Goal: Information Seeking & Learning: Stay updated

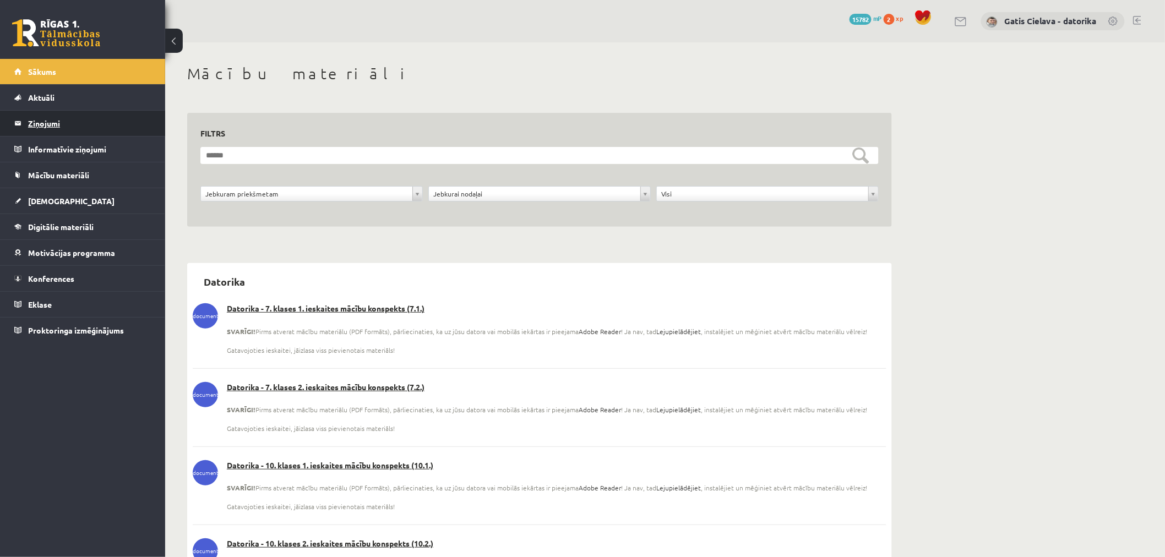
click at [42, 121] on legend "Ziņojumi 0" at bounding box center [89, 123] width 123 height 25
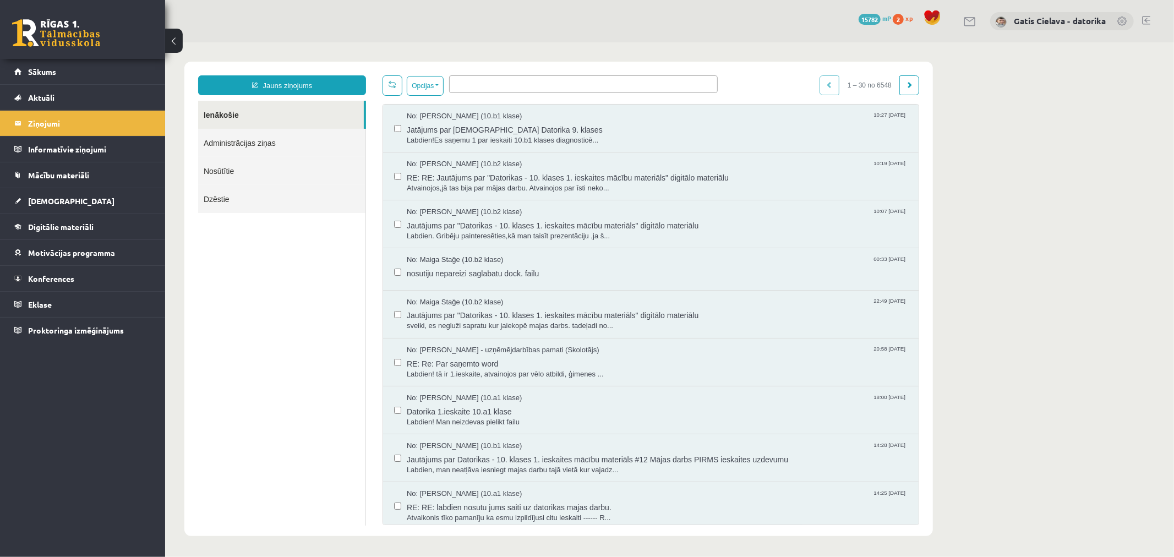
click at [256, 140] on link "Administrācijas ziņas" at bounding box center [281, 142] width 167 height 28
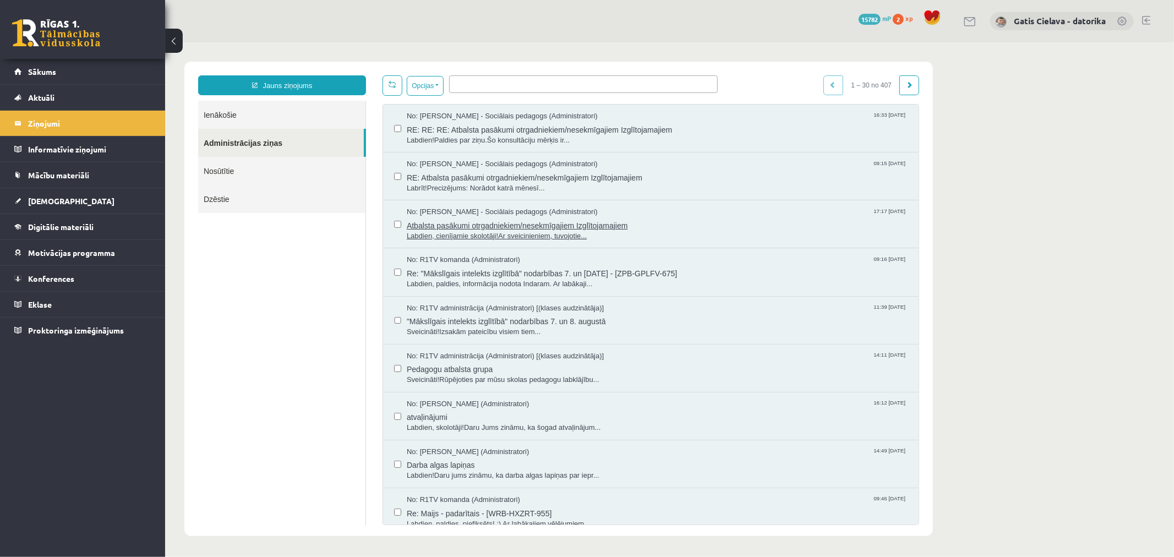
click at [542, 223] on span "Atbalsta pasākumi otrgadniekiem/nesekmīgajiem Izglītojamajiem" at bounding box center [656, 224] width 501 height 14
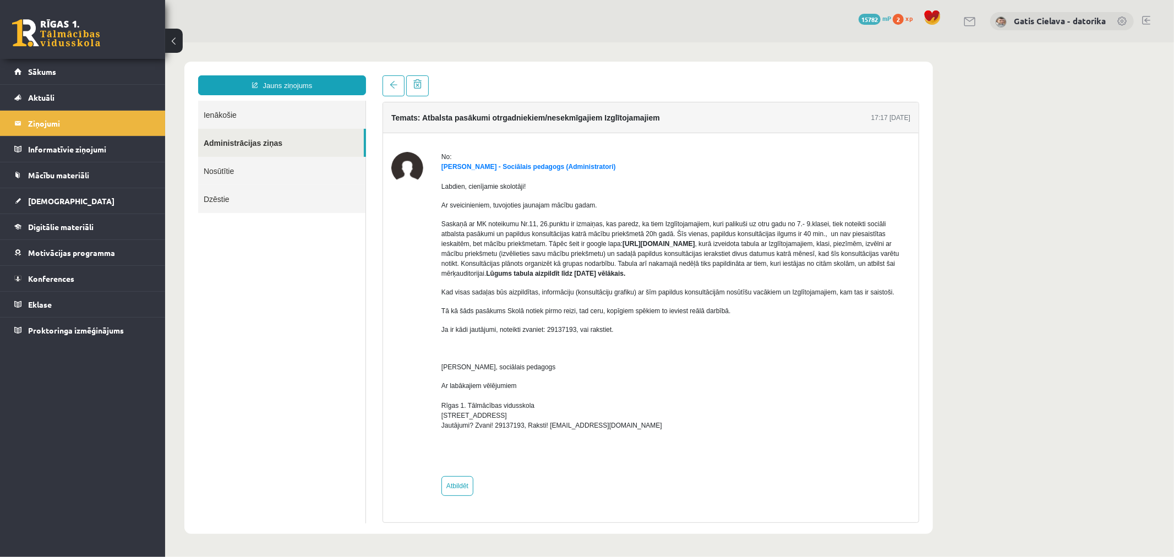
drag, startPoint x: 477, startPoint y: 252, endPoint x: 580, endPoint y: 243, distance: 102.7
click at [622, 243] on strong "[URL][DOMAIN_NAME]" at bounding box center [658, 243] width 72 height 8
copy strong "[URL][DOMAIN_NAME]"
click at [61, 280] on span "Konferences" at bounding box center [51, 279] width 46 height 10
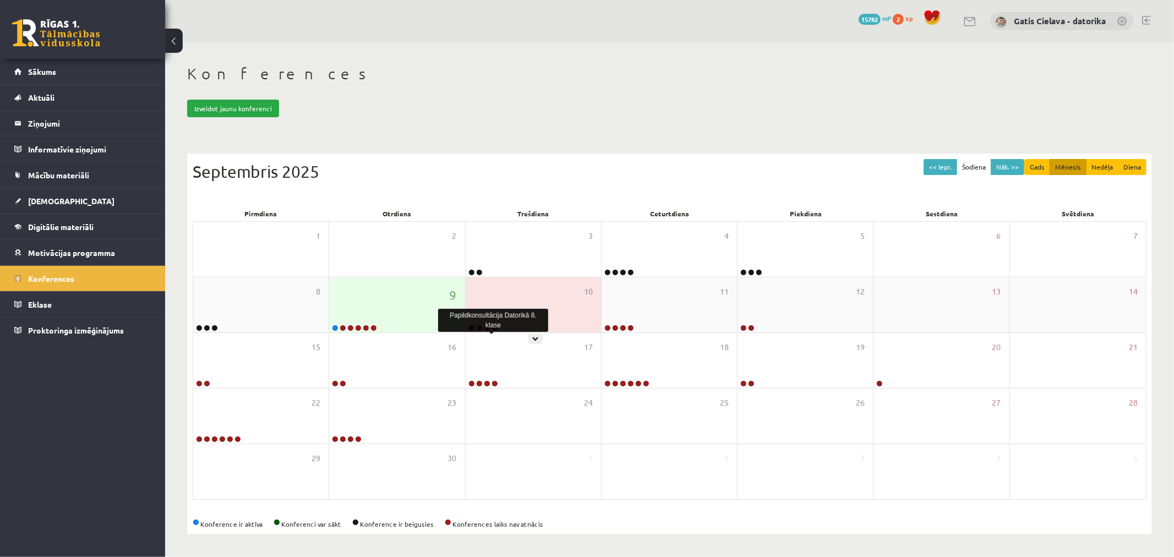
click at [494, 326] on link at bounding box center [494, 328] width 7 height 7
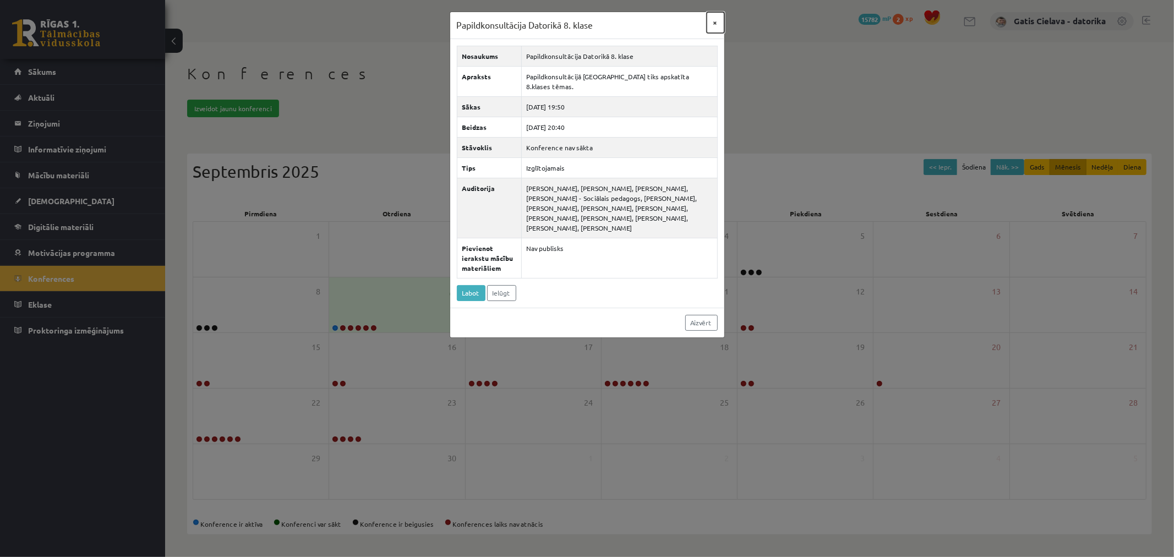
click at [715, 23] on button "×" at bounding box center [716, 22] width 18 height 21
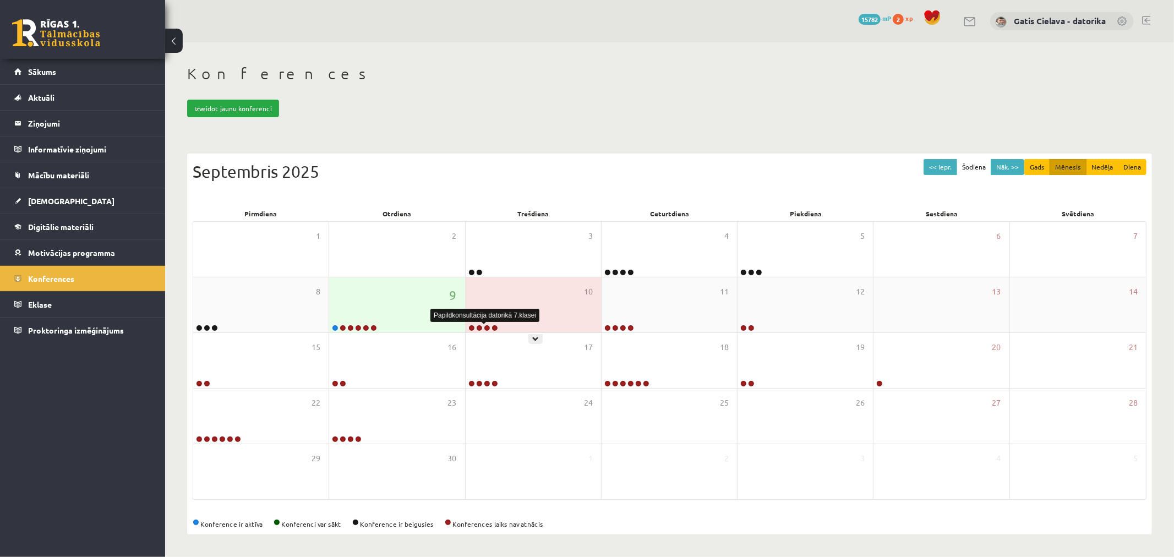
click at [486, 327] on link at bounding box center [487, 328] width 7 height 7
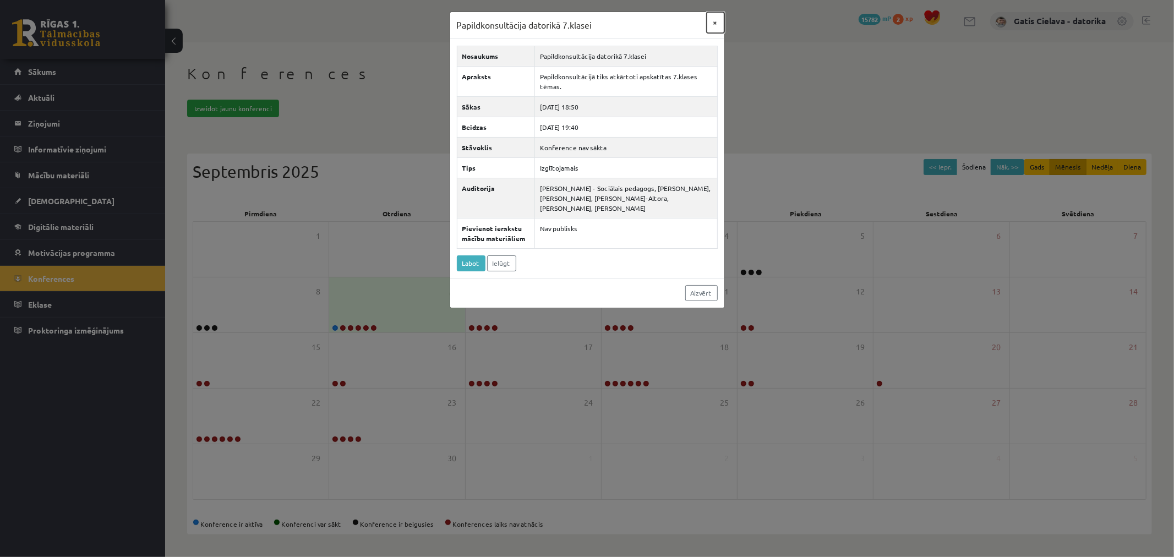
click at [713, 23] on button "×" at bounding box center [716, 22] width 18 height 21
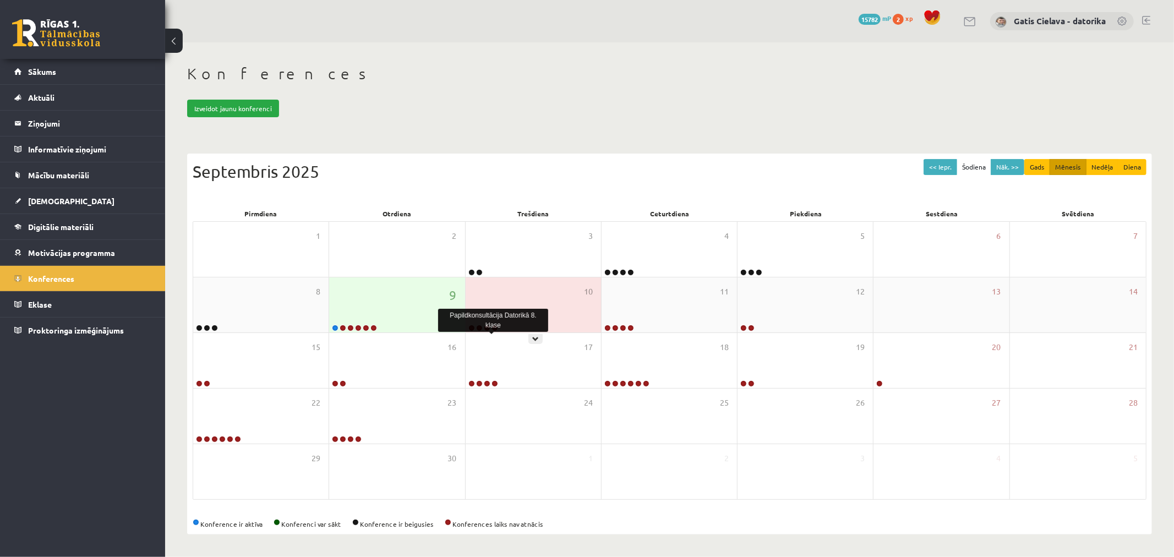
click at [494, 327] on link at bounding box center [494, 328] width 7 height 7
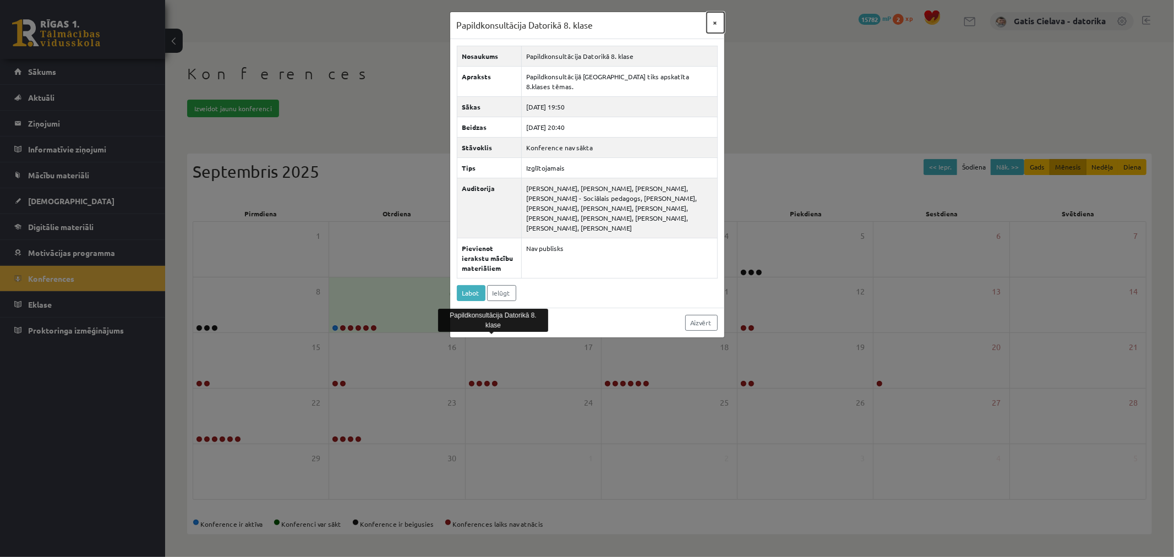
click at [713, 24] on button "×" at bounding box center [716, 22] width 18 height 21
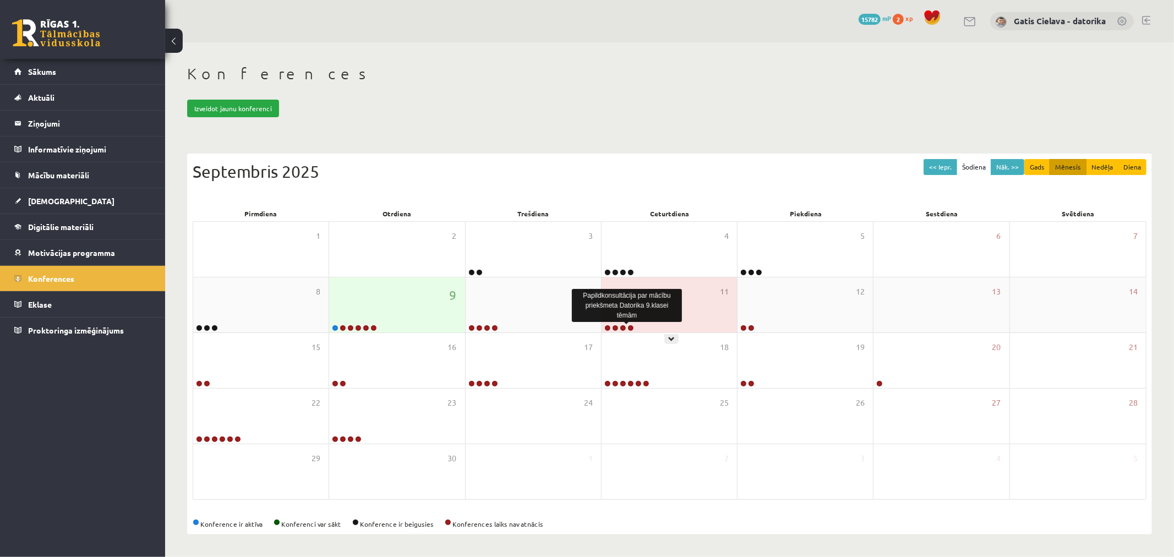
click at [629, 326] on link at bounding box center [630, 328] width 7 height 7
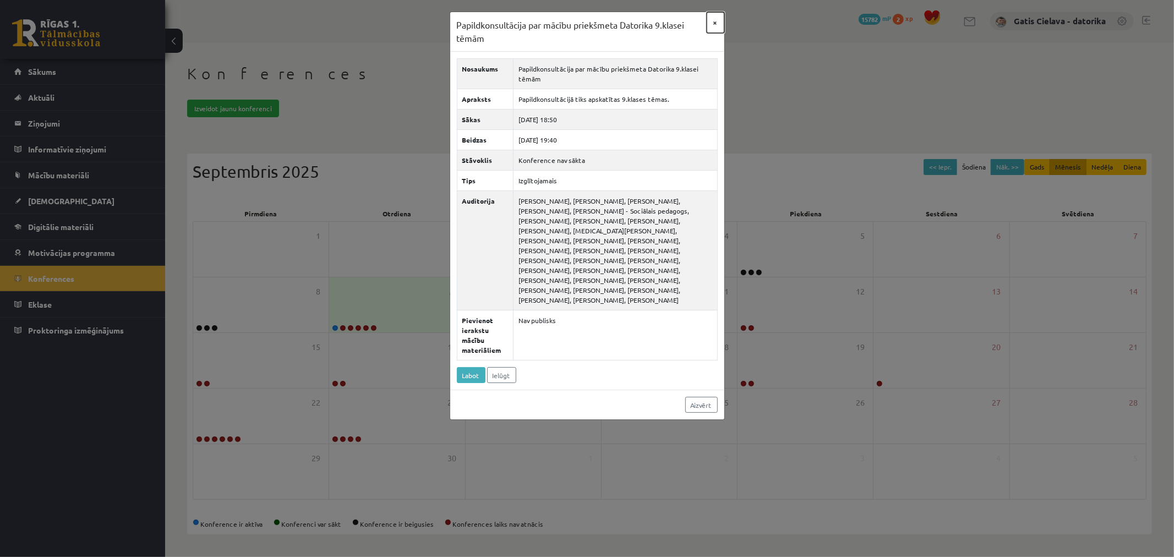
click at [714, 21] on button "×" at bounding box center [716, 22] width 18 height 21
